Goal: Find specific page/section: Find specific page/section

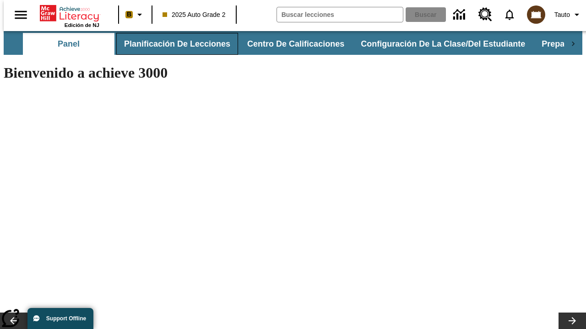
click at [172, 44] on button "Planificación de lecciones" at bounding box center [177, 44] width 122 height 22
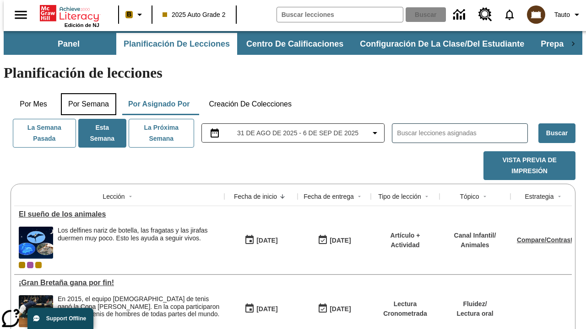
click at [86, 93] on button "Por semana" at bounding box center [88, 104] width 55 height 22
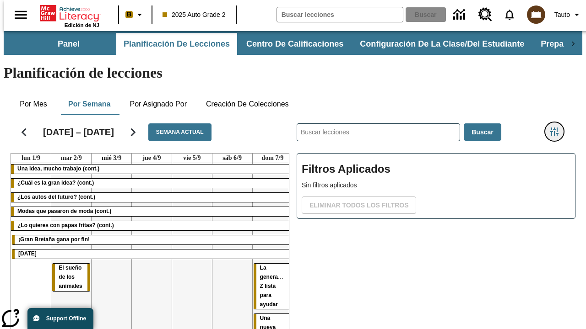
click at [557, 128] on icon "Menú lateral de filtros" at bounding box center [554, 132] width 8 height 8
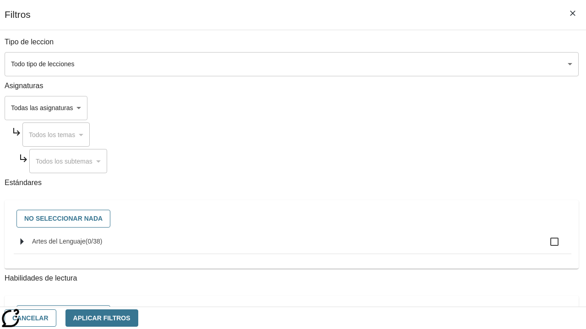
click at [404, 108] on body "Saltar al contenido principal Edición de NJ B 2025 Auto Grade 2 Buscar 0 Tauto …" at bounding box center [293, 226] width 578 height 391
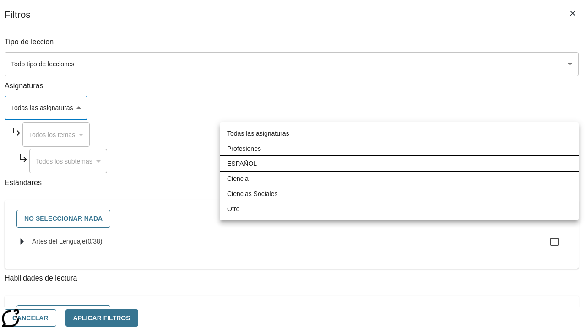
click at [399, 164] on li "ESPAÑOL" at bounding box center [399, 163] width 359 height 15
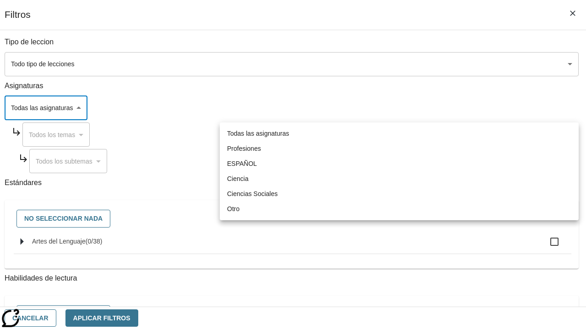
type input "1"
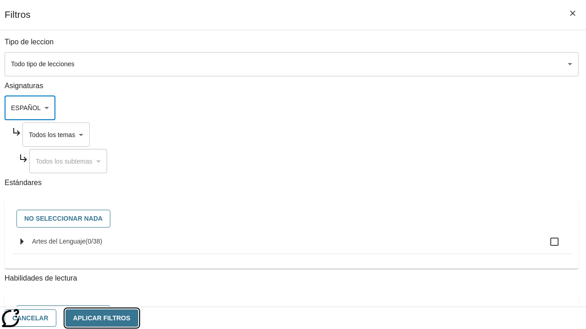
click at [138, 318] on button "Aplicar Filtros" at bounding box center [101, 319] width 73 height 18
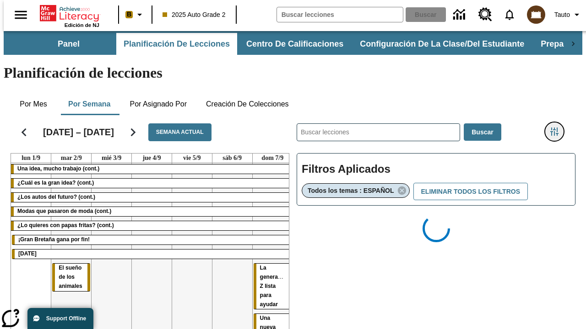
click at [557, 128] on icon "Menú lateral de filtros" at bounding box center [554, 132] width 8 height 8
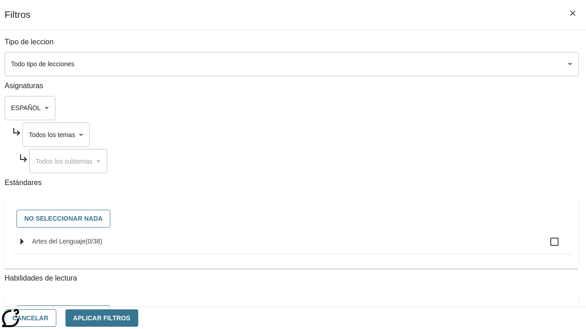
click at [412, 135] on body "Saltar al contenido principal Edición de NJ B 2025 Auto Grade 2 Buscar 0 Tauto …" at bounding box center [293, 269] width 578 height 477
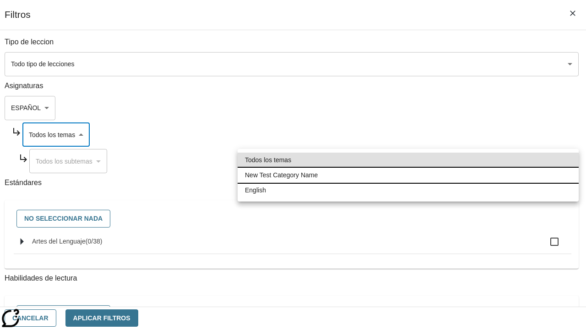
click at [408, 175] on li "New Test Category Name" at bounding box center [407, 175] width 341 height 15
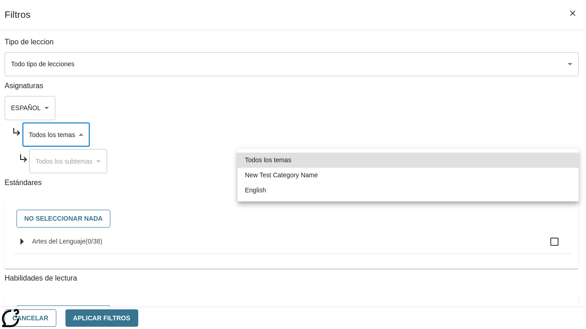
type input "265"
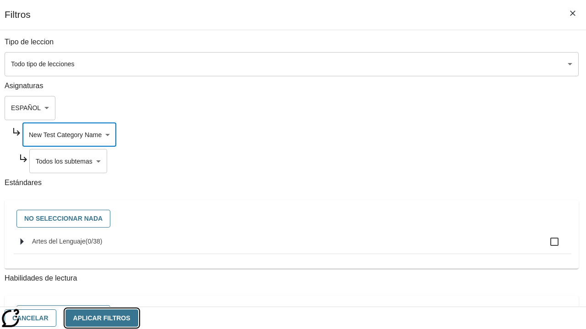
click at [138, 318] on button "Aplicar Filtros" at bounding box center [101, 319] width 73 height 18
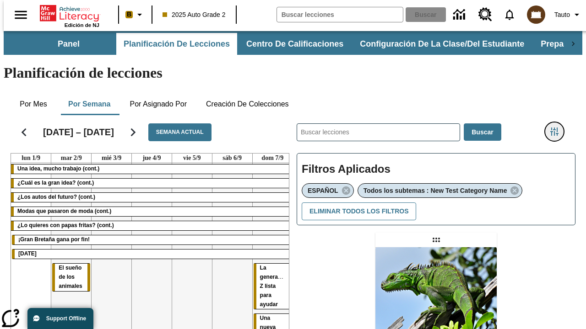
click at [557, 128] on icon "Menú lateral de filtros" at bounding box center [554, 132] width 8 height 8
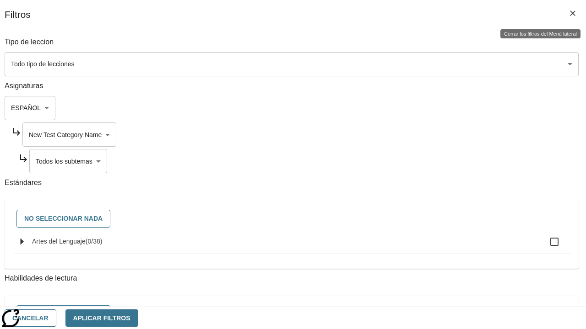
click at [416, 161] on body "Saltar al contenido principal Edición de NJ B 2025 Auto Grade 2 Buscar 0 Tauto …" at bounding box center [293, 279] width 578 height 497
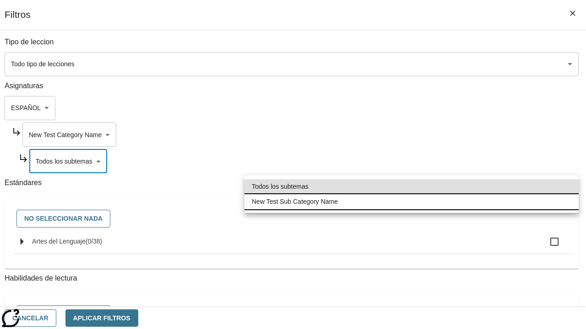
click at [411, 202] on li "New Test Sub Category Name" at bounding box center [411, 201] width 334 height 15
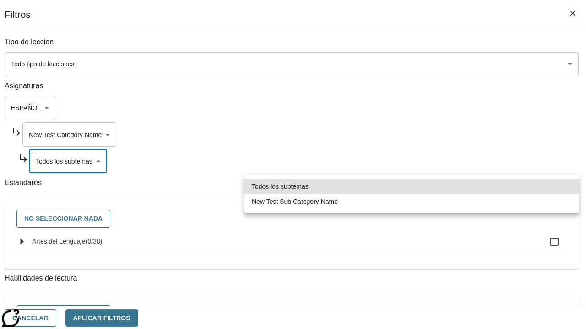
type input "2232"
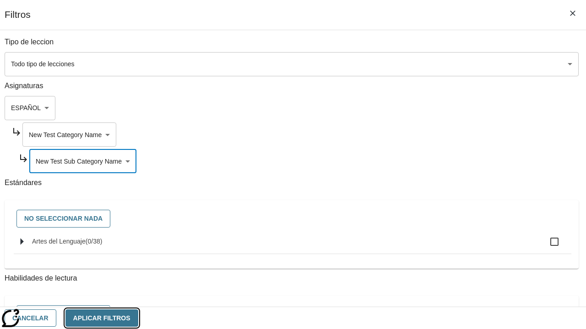
click at [138, 318] on button "Aplicar Filtros" at bounding box center [101, 319] width 73 height 18
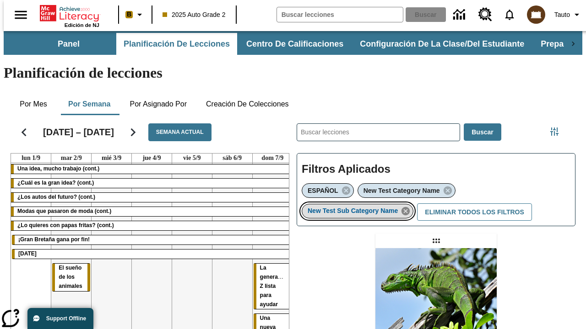
click at [408, 206] on icon "Eliminar New Test Sub Category Name el ítem seleccionado del filtro" at bounding box center [405, 211] width 10 height 10
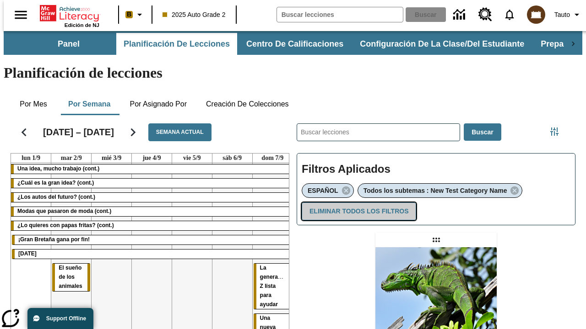
click at [357, 203] on button "Eliminar todos los filtros" at bounding box center [359, 212] width 114 height 18
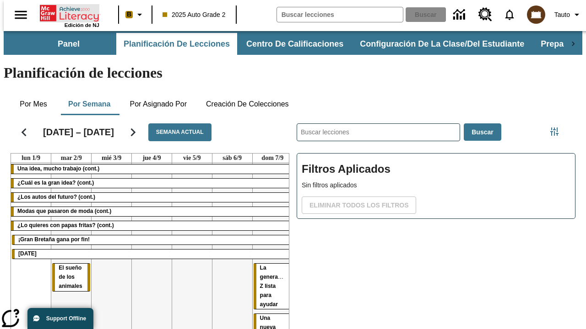
click at [66, 12] on icon "Portada" at bounding box center [70, 13] width 61 height 18
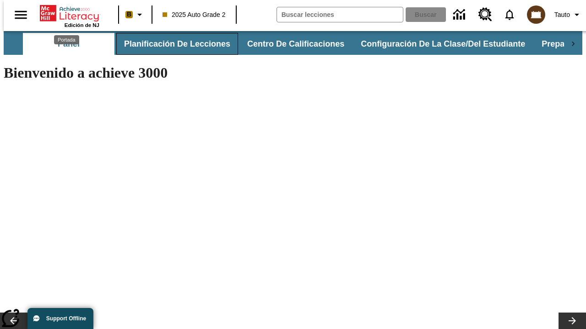
click at [172, 44] on button "Planificación de lecciones" at bounding box center [177, 44] width 122 height 22
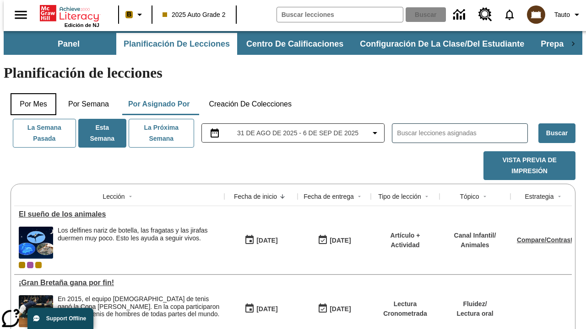
click at [30, 93] on button "Por mes" at bounding box center [34, 104] width 46 height 22
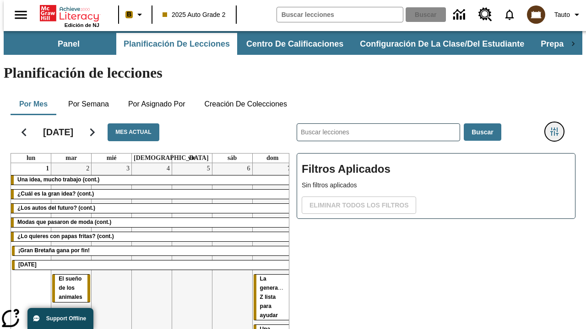
click at [557, 128] on icon "Menú lateral de filtros" at bounding box center [554, 132] width 8 height 8
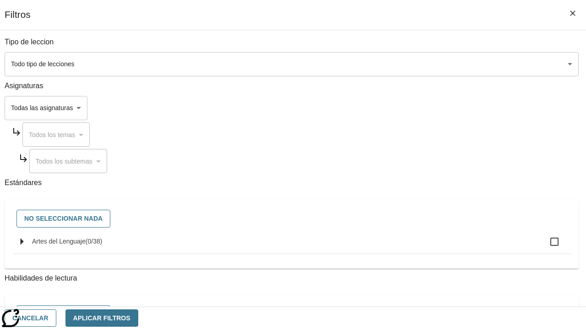
click at [404, 108] on body "Saltar al contenido principal Edición de NJ B 2025 Auto Grade 2 Buscar 0 Tauto …" at bounding box center [293, 226] width 578 height 391
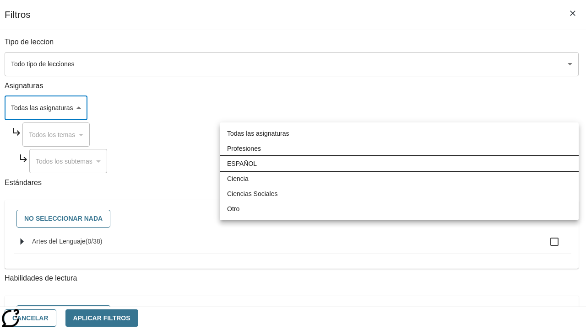
click at [399, 164] on li "ESPAÑOL" at bounding box center [399, 163] width 359 height 15
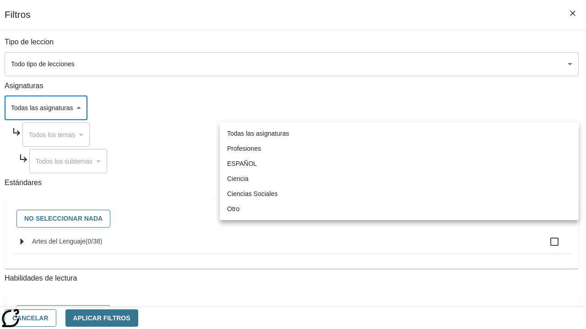
type input "1"
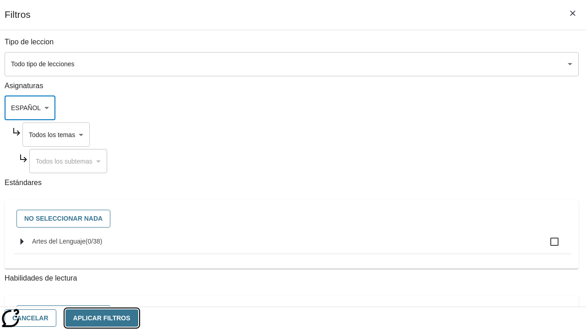
click at [138, 318] on button "Aplicar Filtros" at bounding box center [101, 319] width 73 height 18
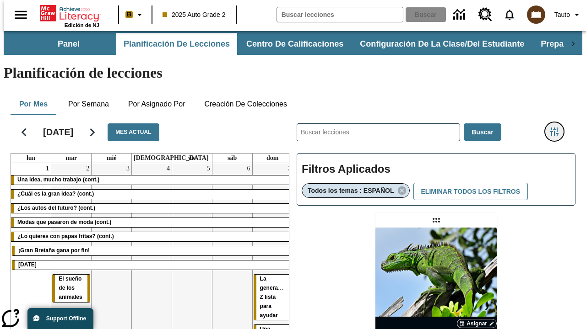
click at [557, 128] on icon "Menú lateral de filtros" at bounding box center [554, 132] width 8 height 8
